Goal: Task Accomplishment & Management: Use online tool/utility

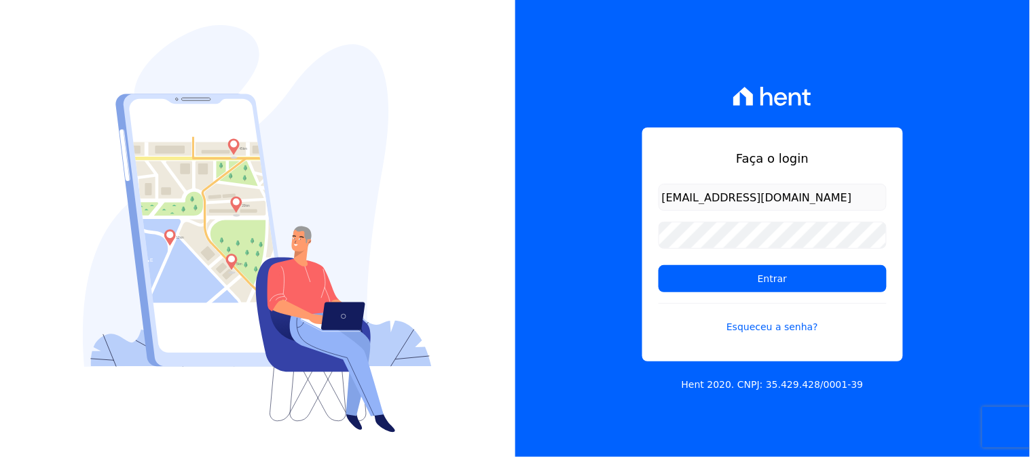
type input "[EMAIL_ADDRESS][DOMAIN_NAME]"
click at [658, 265] on input "Entrar" at bounding box center [772, 278] width 228 height 27
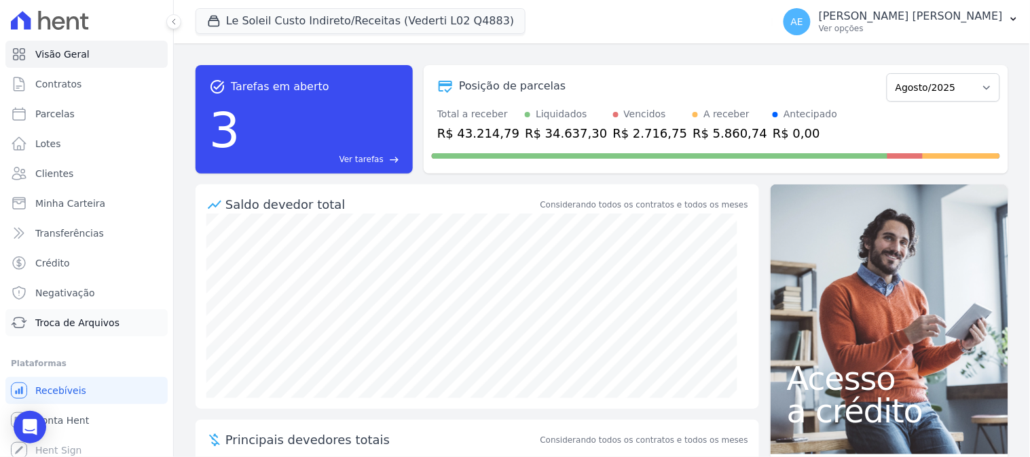
click at [62, 318] on span "Troca de Arquivos" at bounding box center [77, 323] width 84 height 14
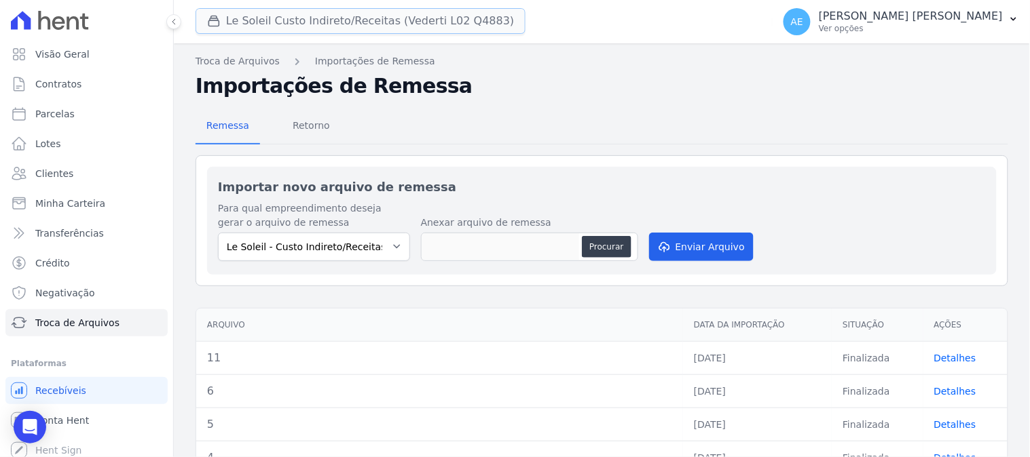
click at [292, 15] on button "Le Soleil Custo Indireto/Receitas (Vederti L02 Q4883)" at bounding box center [360, 21] width 330 height 26
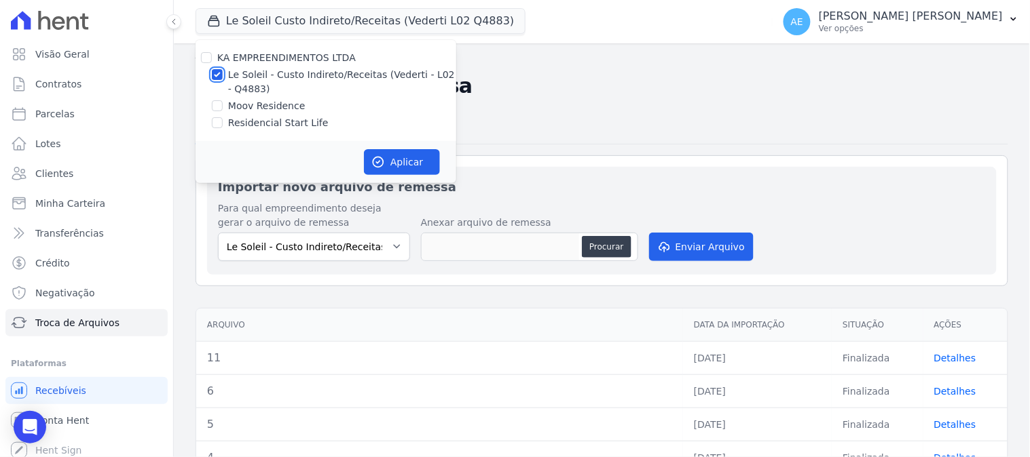
click at [219, 72] on input "Le Soleil - Custo Indireto/Receitas (Vederti - L02 - Q4883)" at bounding box center [217, 74] width 11 height 11
checkbox input "false"
click at [220, 123] on input "Residencial Start Life" at bounding box center [217, 122] width 11 height 11
checkbox input "true"
click at [407, 164] on button "Aplicar" at bounding box center [402, 162] width 76 height 26
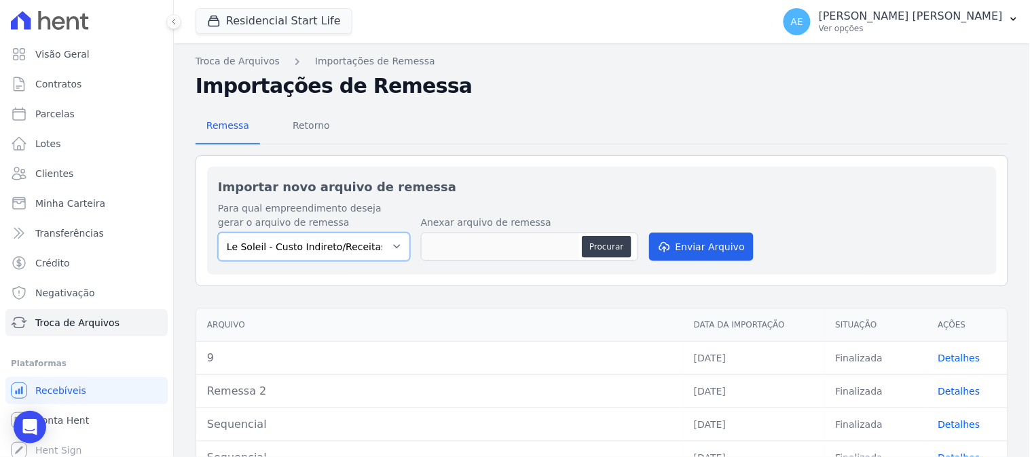
click at [354, 254] on select "Le Soleil - Custo Indireto/Receitas (Vederti - L02 - Q4883) Moov Residence Resi…" at bounding box center [314, 247] width 192 height 29
select select "dd6dd25a-53fe-40e4-9e81-219a15b0ae31"
click at [218, 233] on select "Le Soleil - Custo Indireto/Receitas (Vederti - L02 - Q4883) Moov Residence Resi…" at bounding box center [314, 247] width 192 height 29
click at [312, 126] on span "Retorno" at bounding box center [311, 125] width 54 height 27
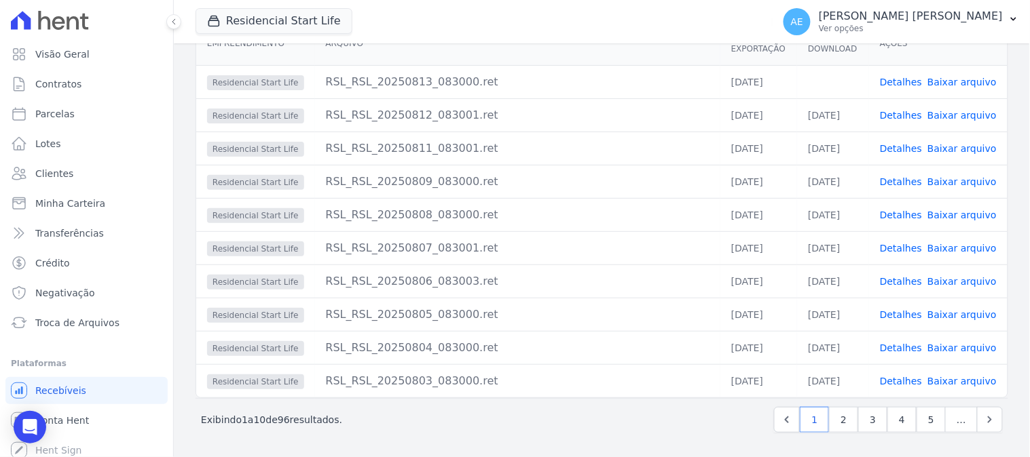
scroll to position [147, 0]
click at [958, 178] on link "Baixar arquivo" at bounding box center [961, 181] width 69 height 11
click at [959, 111] on link "Baixar arquivo" at bounding box center [961, 115] width 69 height 11
click at [954, 144] on link "Baixar arquivo" at bounding box center [961, 148] width 69 height 11
click at [945, 77] on link "Baixar arquivo" at bounding box center [961, 82] width 69 height 11
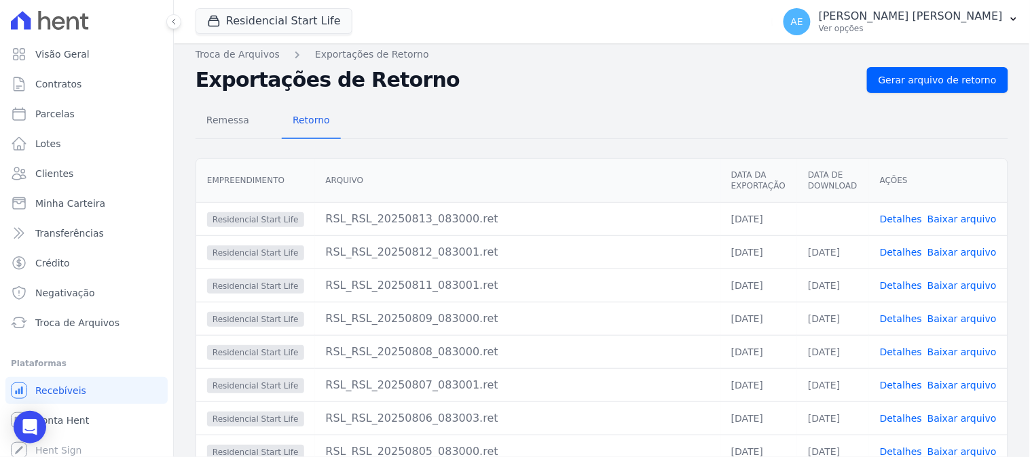
scroll to position [0, 0]
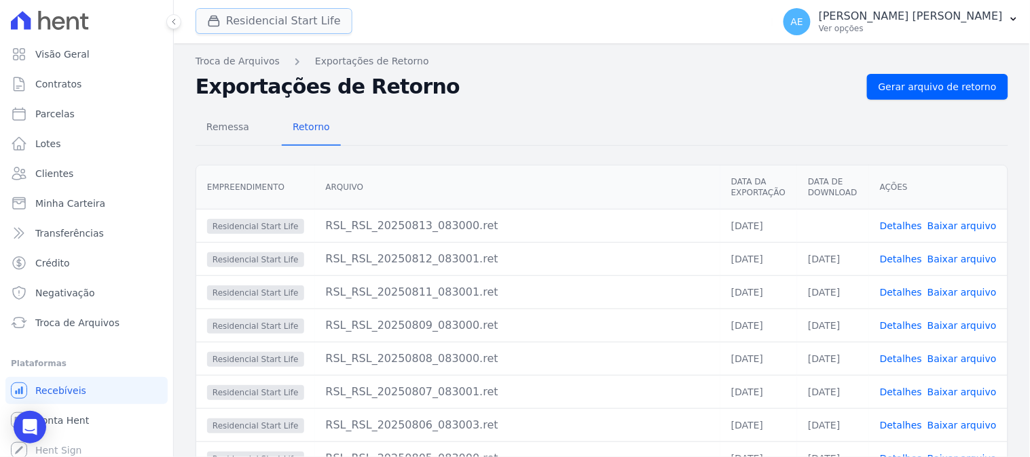
click at [317, 28] on button "Residencial Start Life" at bounding box center [273, 21] width 157 height 26
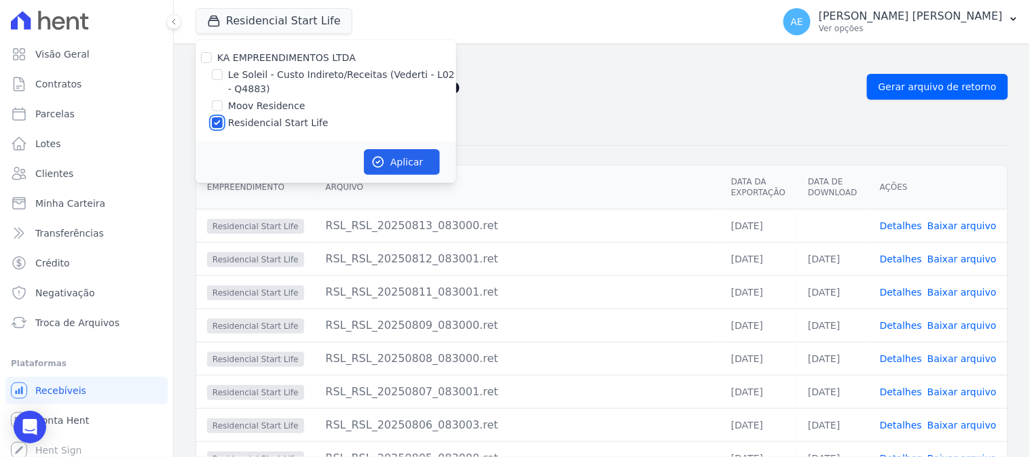
click at [221, 123] on input "Residencial Start Life" at bounding box center [217, 122] width 11 height 11
checkbox input "false"
click at [219, 105] on input "Moov Residence" at bounding box center [217, 105] width 11 height 11
checkbox input "true"
click at [387, 162] on button "Aplicar" at bounding box center [402, 162] width 76 height 26
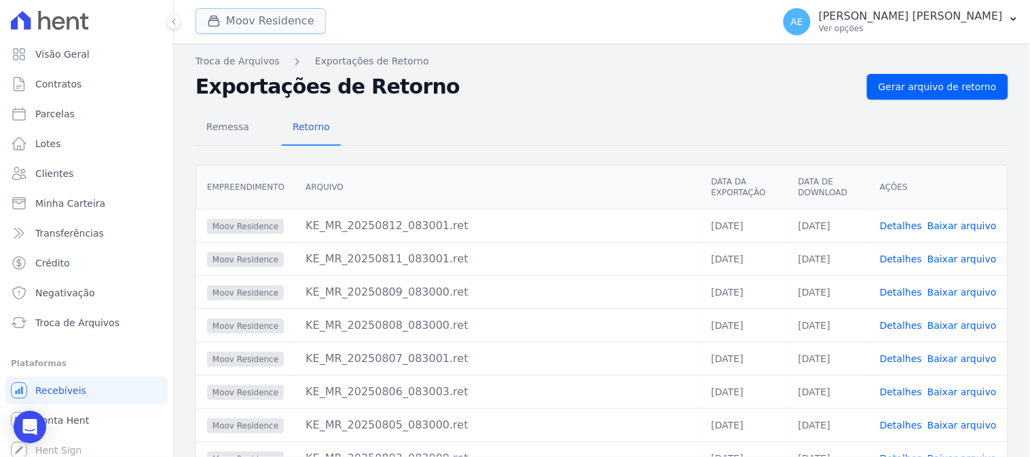
click at [297, 22] on button "Moov Residence" at bounding box center [260, 21] width 130 height 26
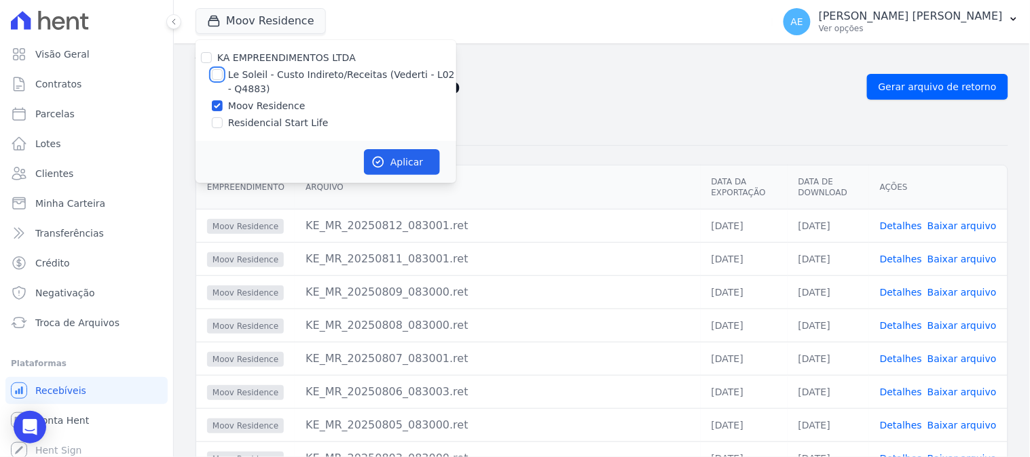
click at [214, 71] on input "Le Soleil - Custo Indireto/Receitas (Vederti - L02 - Q4883)" at bounding box center [217, 74] width 11 height 11
checkbox input "true"
click at [215, 100] on input "Moov Residence" at bounding box center [217, 105] width 11 height 11
checkbox input "false"
click at [383, 159] on icon "button" at bounding box center [378, 162] width 10 height 10
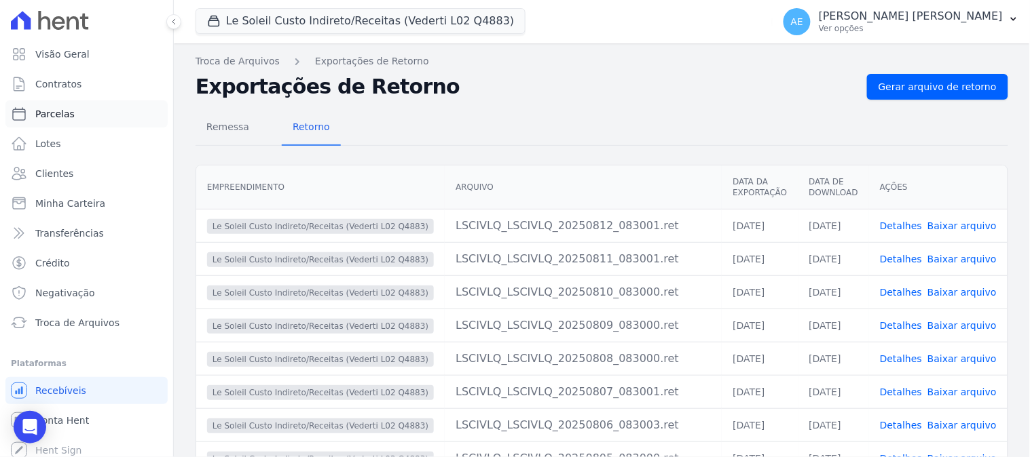
click at [53, 111] on span "Parcelas" at bounding box center [54, 114] width 39 height 14
select select
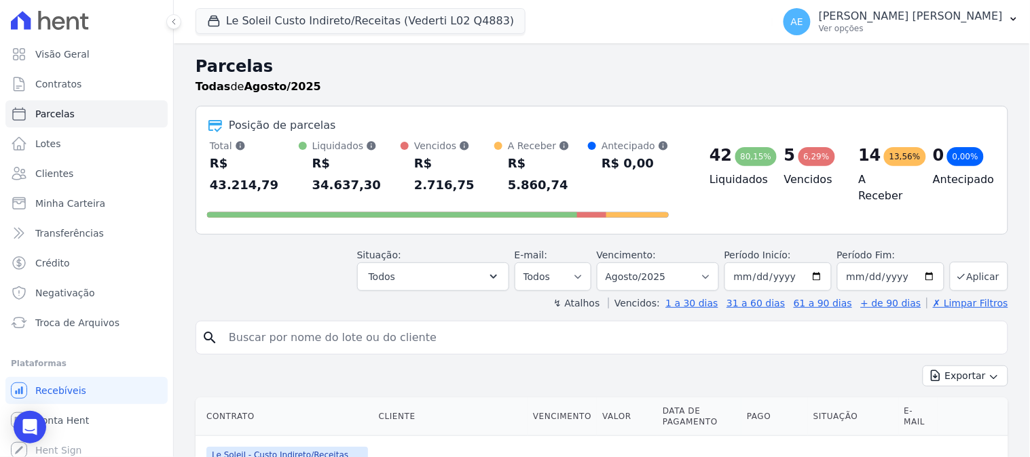
click at [306, 324] on input "search" at bounding box center [611, 337] width 781 height 27
type input "[PERSON_NAME]"
select select
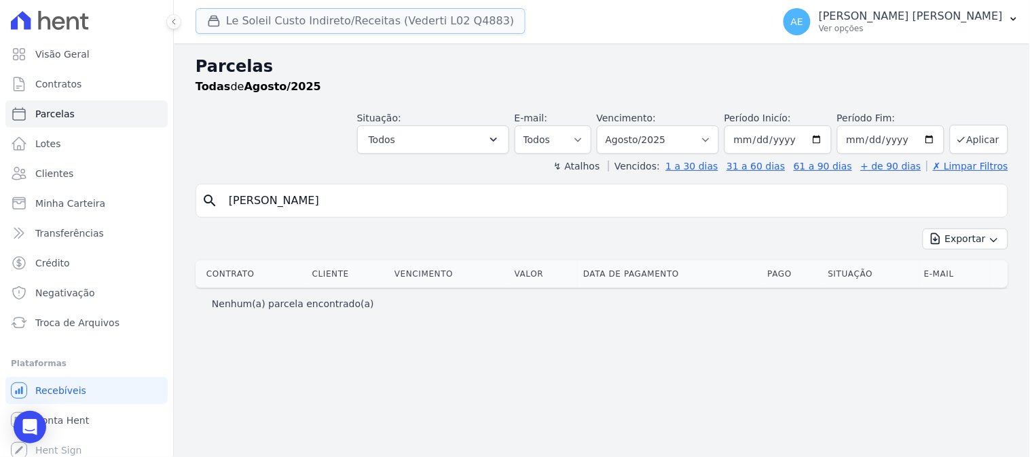
click at [275, 28] on button "Le Soleil Custo Indireto/Receitas (Vederti L02 Q4883)" at bounding box center [360, 21] width 330 height 26
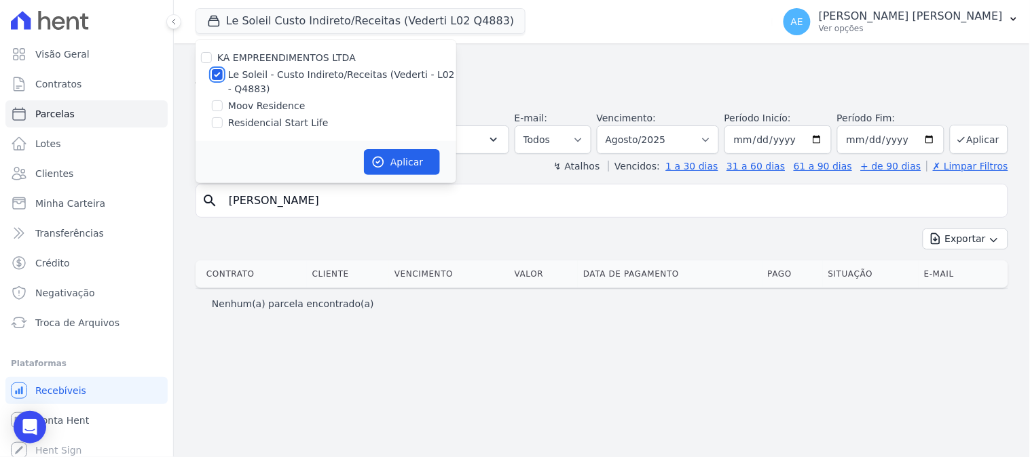
click at [220, 73] on input "Le Soleil - Custo Indireto/Receitas (Vederti - L02 - Q4883)" at bounding box center [217, 74] width 11 height 11
checkbox input "false"
click at [215, 105] on input "Moov Residence" at bounding box center [217, 105] width 11 height 11
checkbox input "true"
click at [387, 159] on button "Aplicar" at bounding box center [402, 162] width 76 height 26
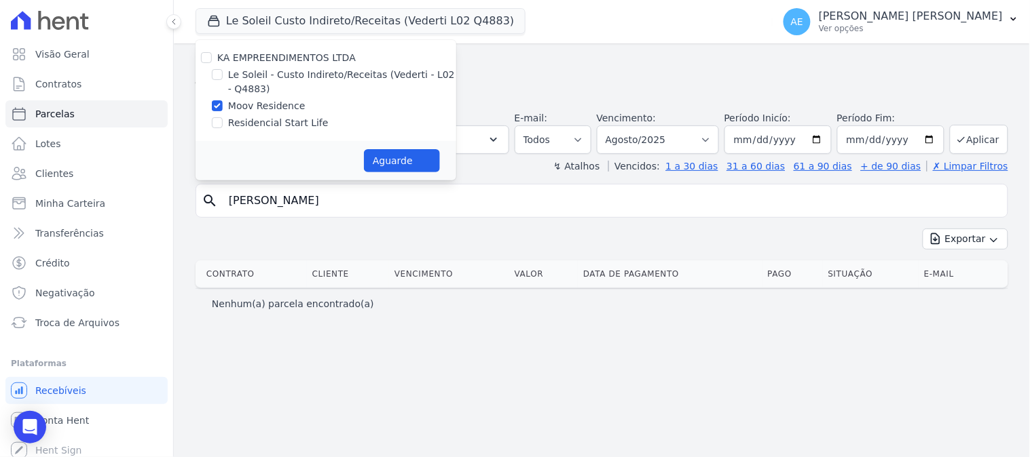
select select
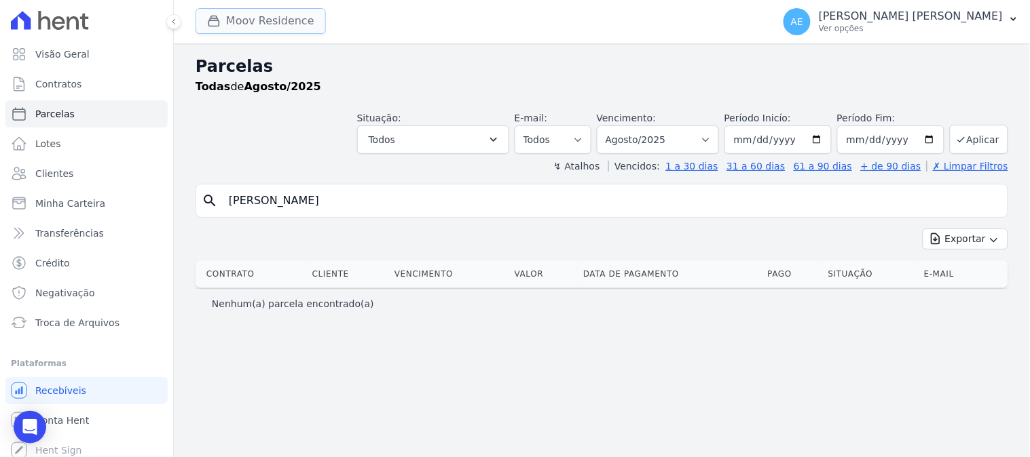
click at [289, 28] on button "Moov Residence" at bounding box center [260, 21] width 130 height 26
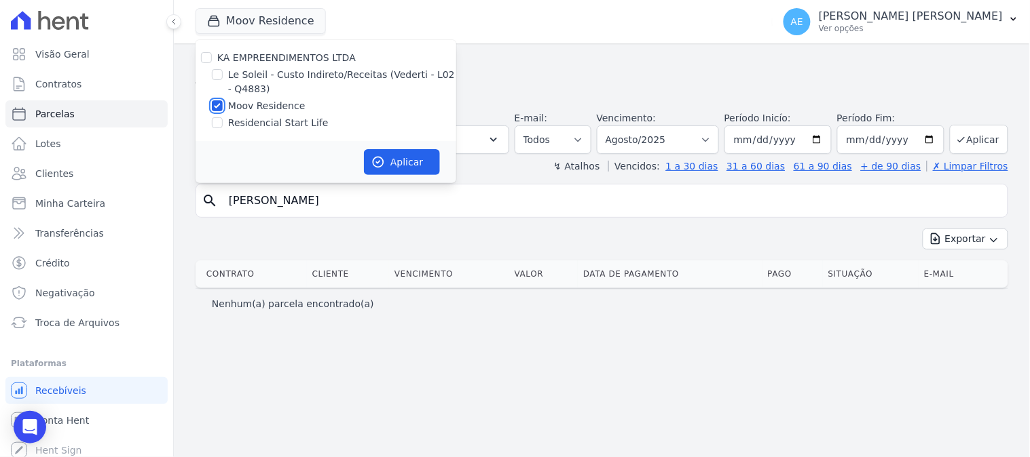
click at [216, 107] on input "Moov Residence" at bounding box center [217, 105] width 11 height 11
checkbox input "false"
click at [215, 119] on input "Residencial Start Life" at bounding box center [217, 122] width 11 height 11
checkbox input "true"
click at [392, 165] on button "Aplicar" at bounding box center [402, 162] width 76 height 26
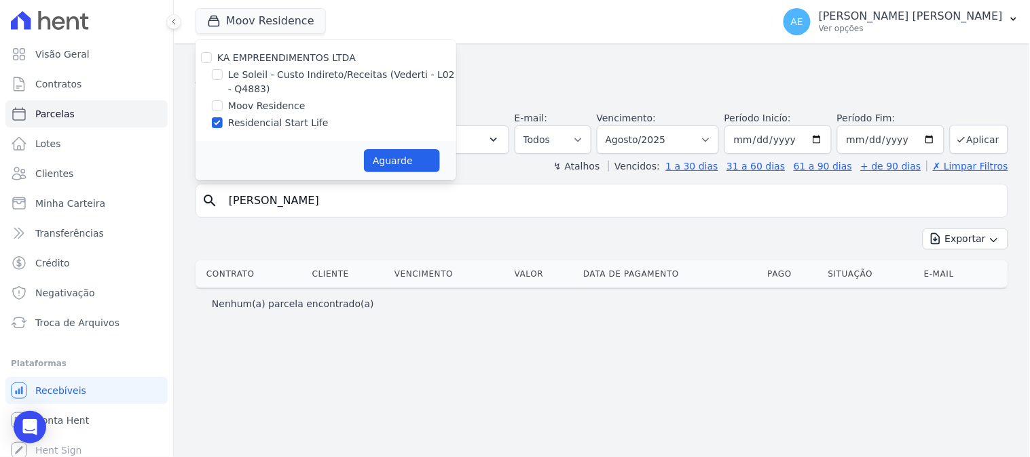
select select
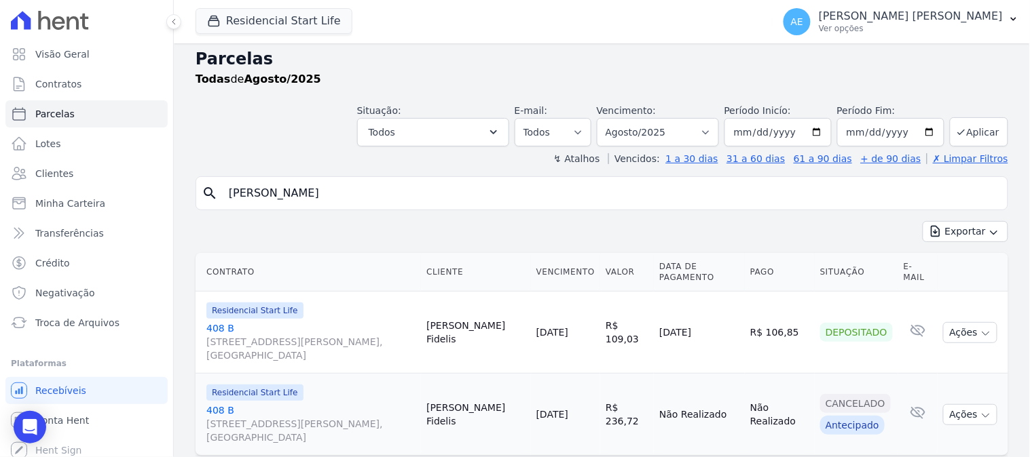
scroll to position [10, 0]
